Goal: Task Accomplishment & Management: Manage account settings

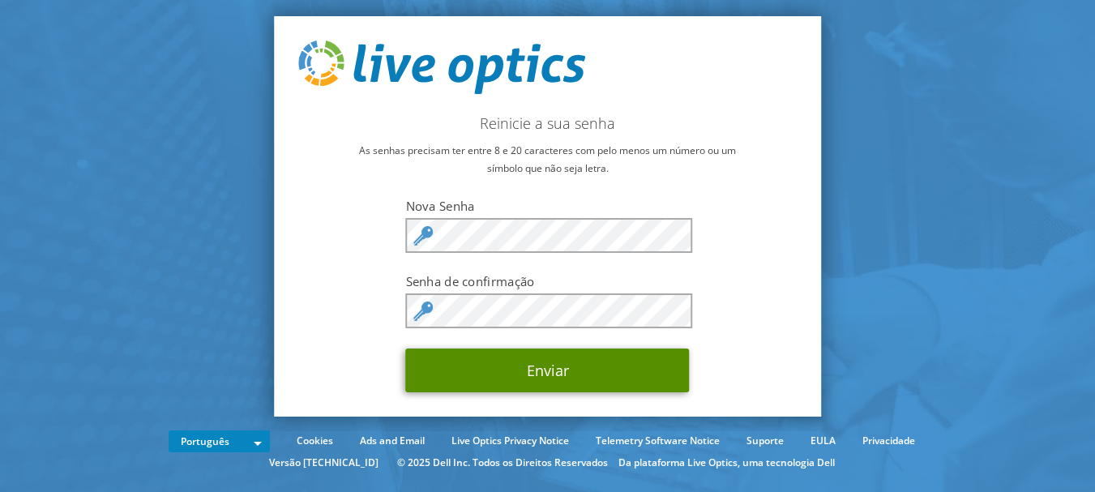
click at [549, 380] on button "Enviar" at bounding box center [548, 371] width 284 height 44
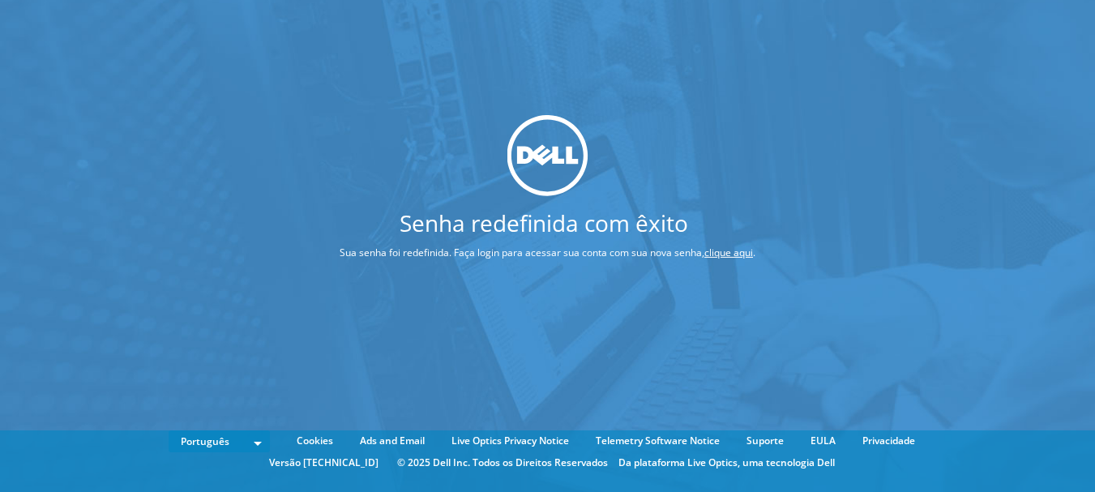
click at [730, 251] on link "clique aqui" at bounding box center [729, 252] width 49 height 14
